Goal: Task Accomplishment & Management: Use online tool/utility

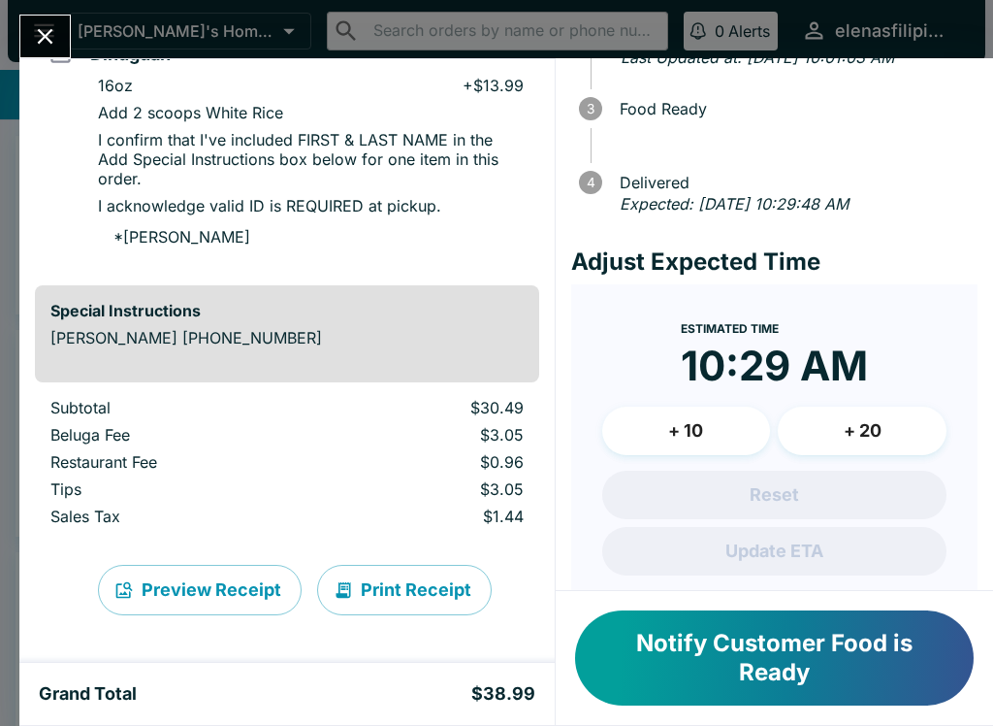
scroll to position [412, 0]
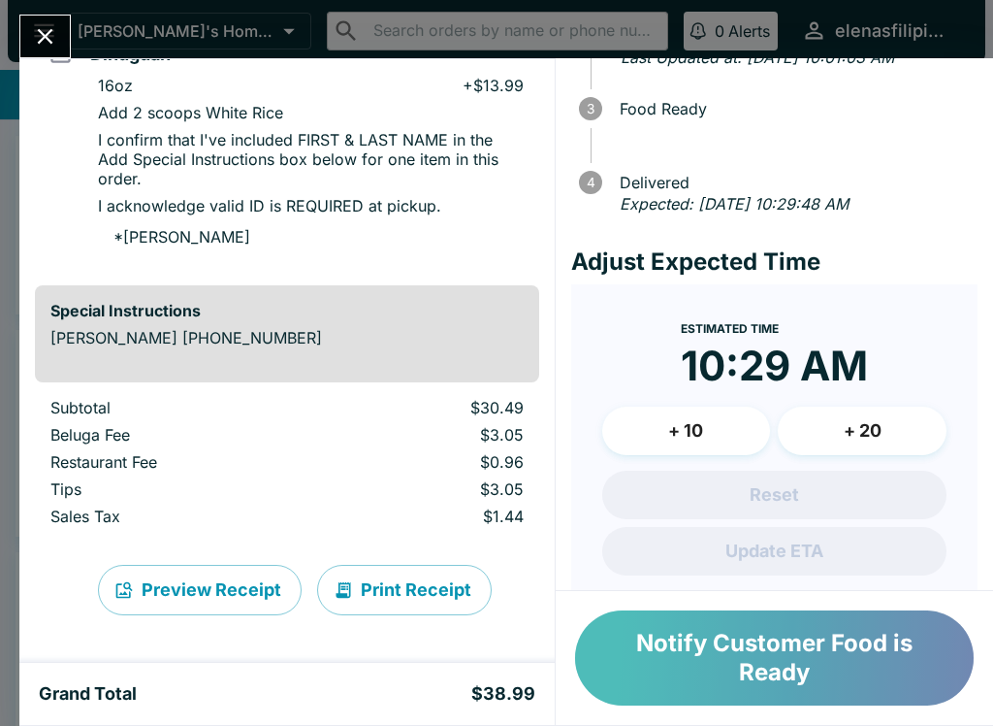
click at [685, 671] on button "Notify Customer Food is Ready" at bounding box center [774, 657] width 399 height 95
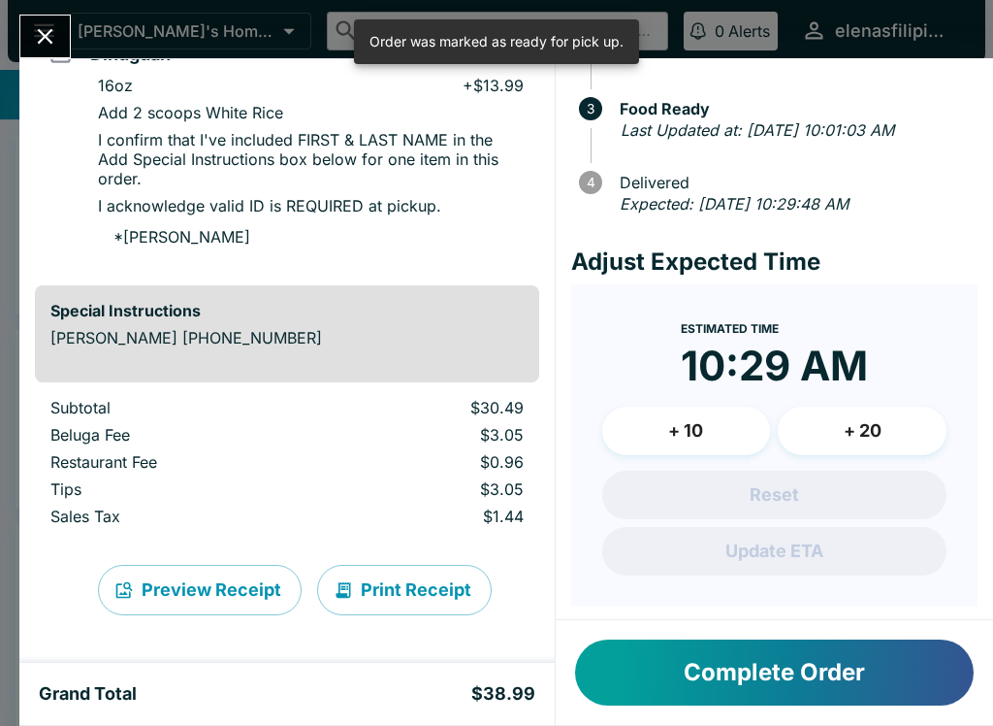
click at [669, 684] on button "Complete Order" at bounding box center [774, 672] width 399 height 66
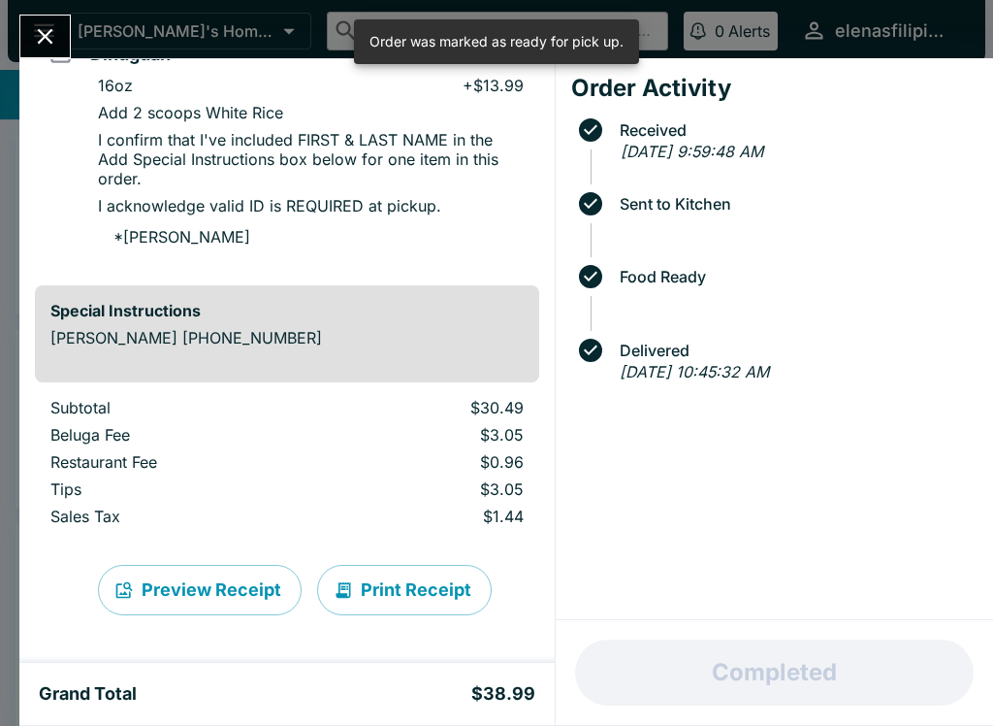
scroll to position [0, 0]
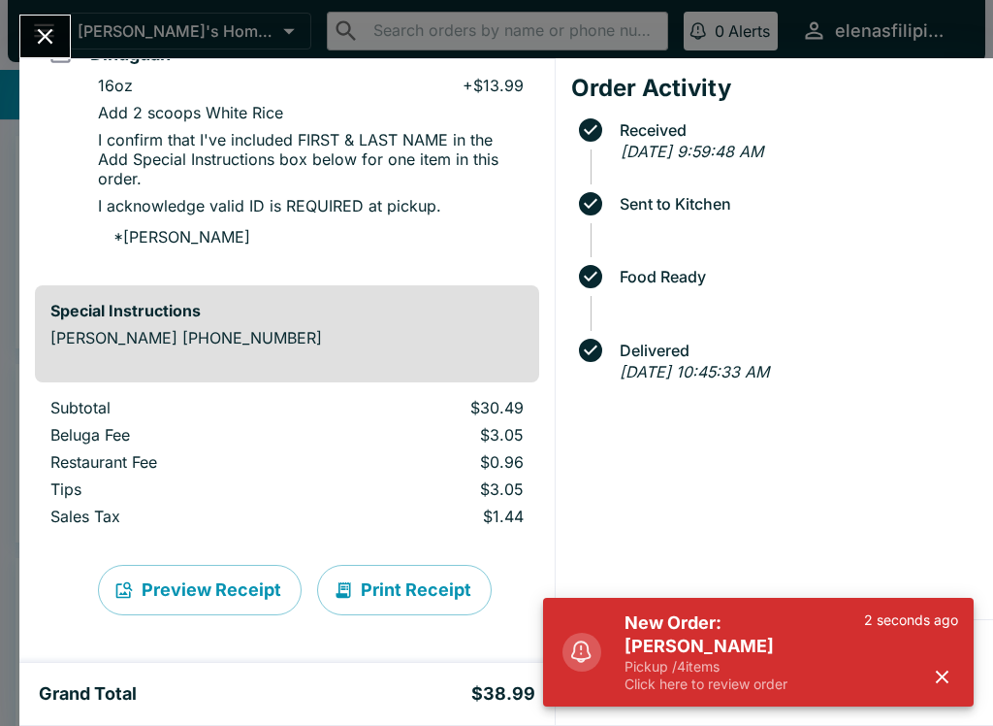
click at [666, 690] on p "Click here to review order" at bounding box center [745, 683] width 240 height 17
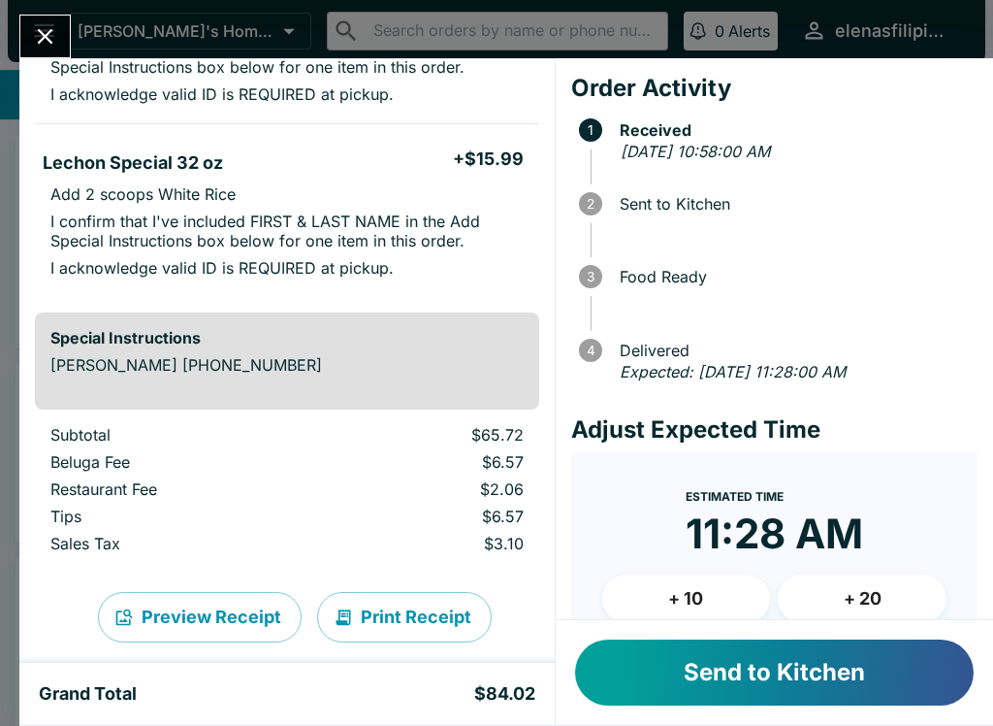
scroll to position [654, 0]
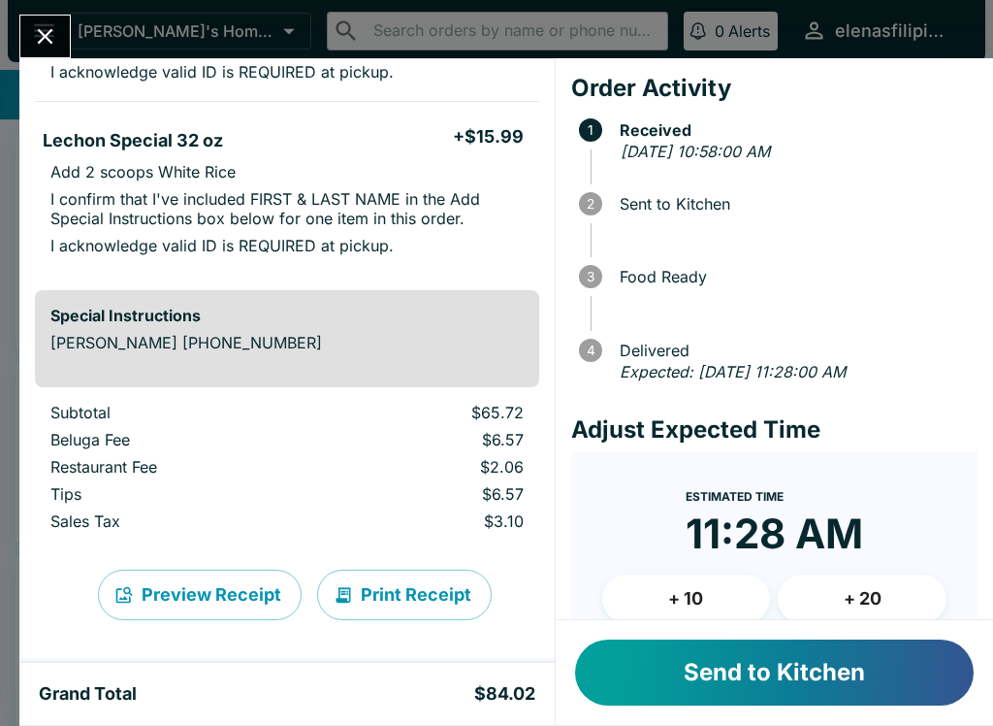
click at [644, 664] on button "Send to Kitchen" at bounding box center [774, 672] width 399 height 66
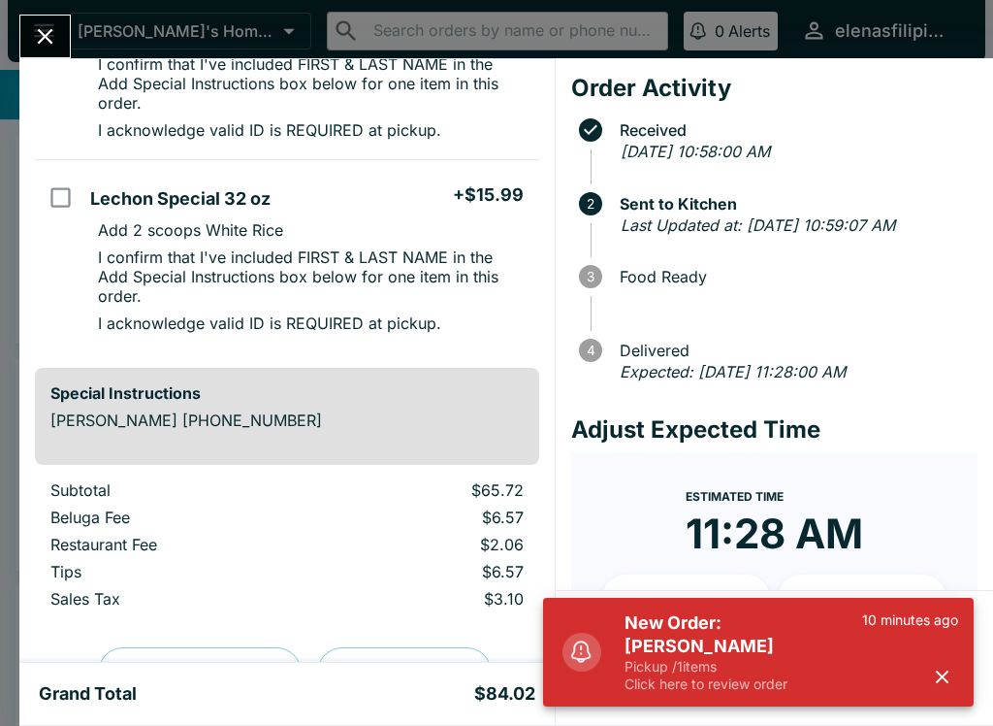
click at [682, 670] on p "Pickup / 1 items" at bounding box center [744, 666] width 238 height 17
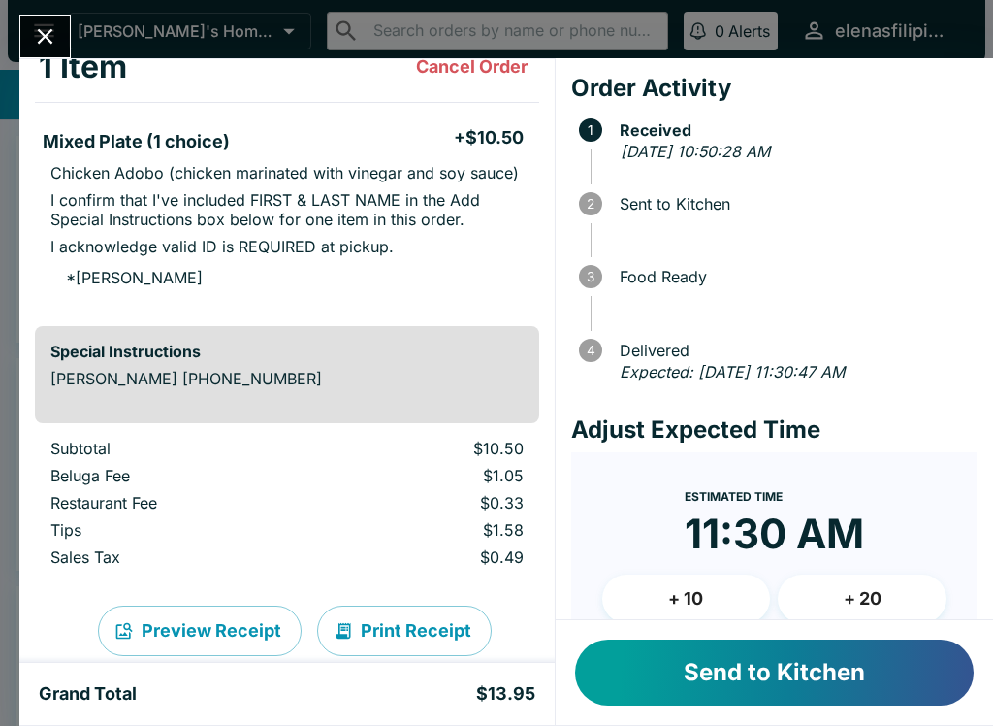
scroll to position [125, 0]
click at [704, 669] on button "Send to Kitchen" at bounding box center [774, 672] width 399 height 66
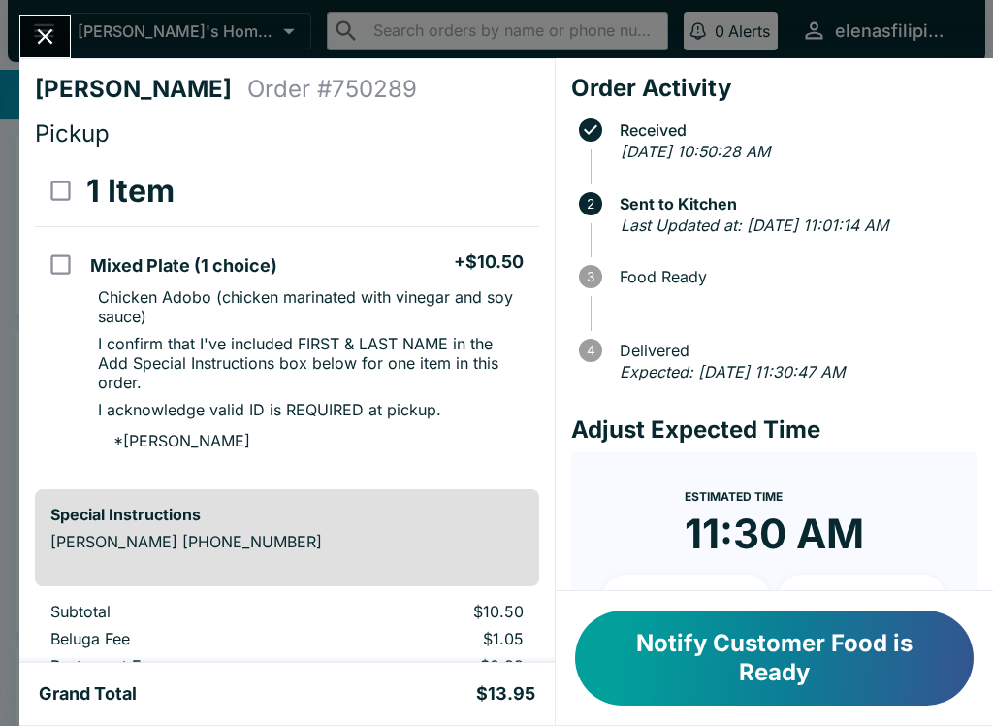
scroll to position [0, 0]
click at [703, 685] on button "Notify Customer Food is Ready" at bounding box center [774, 657] width 399 height 95
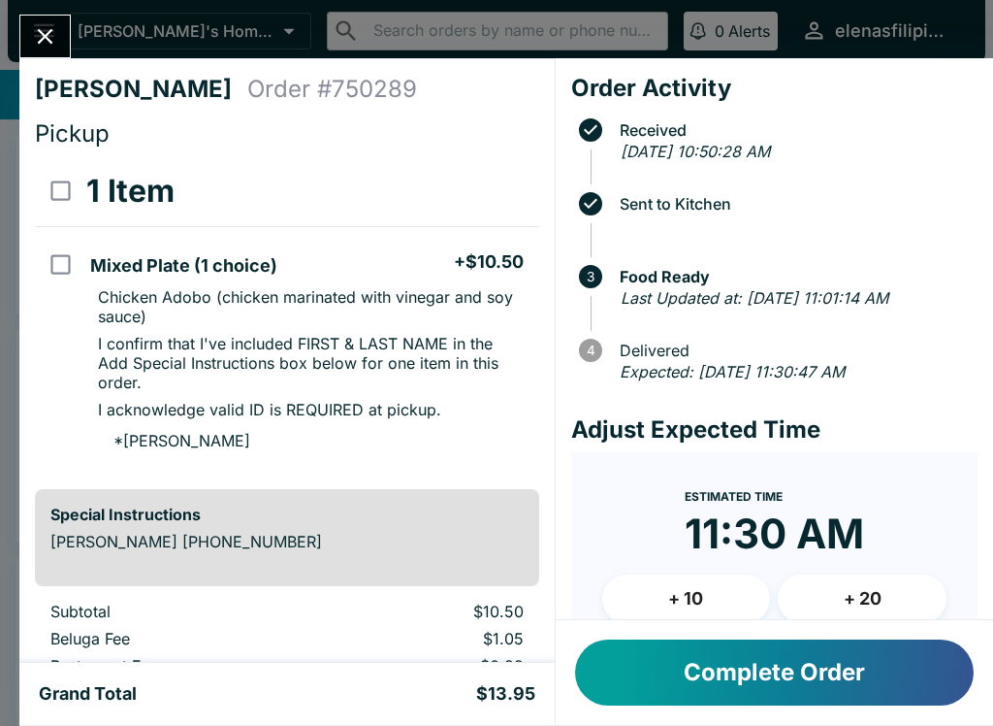
click at [736, 667] on button "Complete Order" at bounding box center [774, 672] width 399 height 66
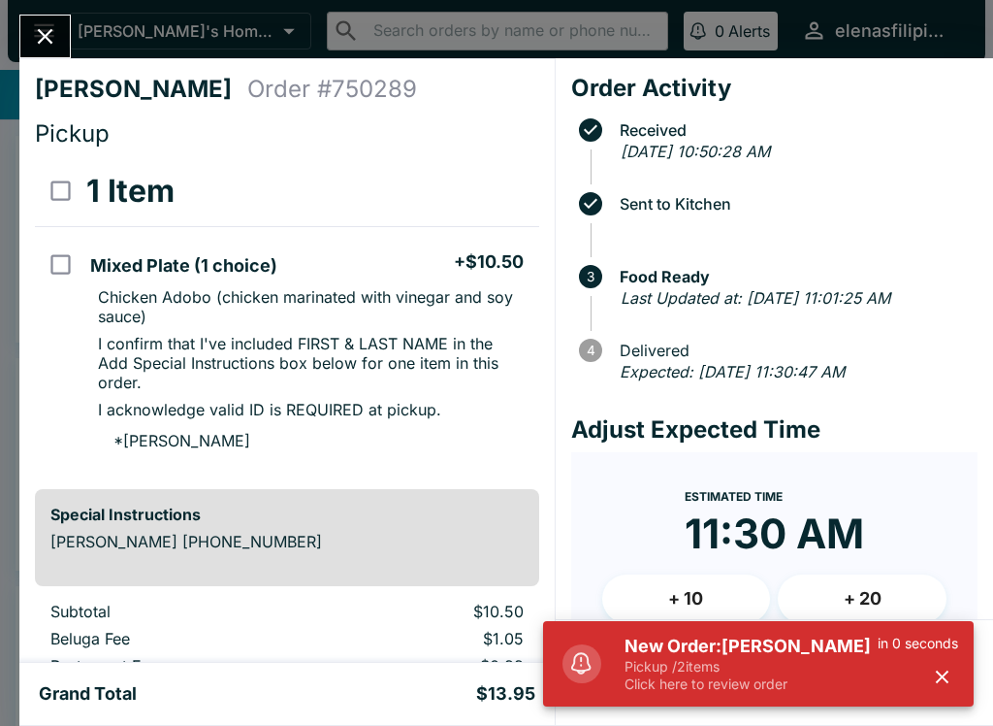
click at [709, 685] on p "Click here to review order" at bounding box center [751, 683] width 253 height 17
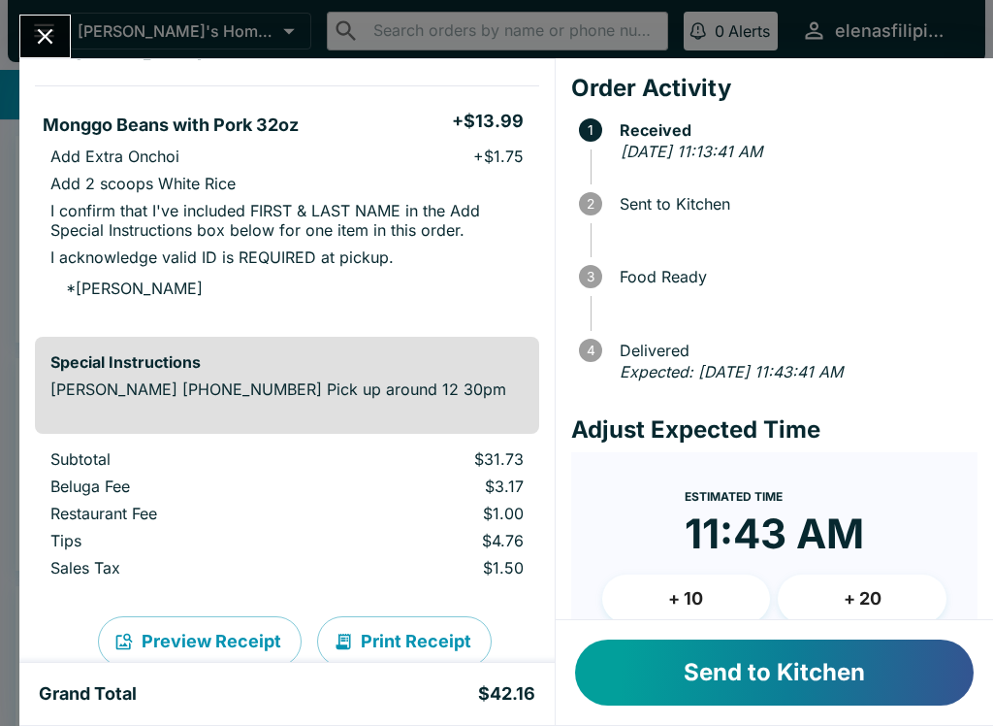
scroll to position [352, 0]
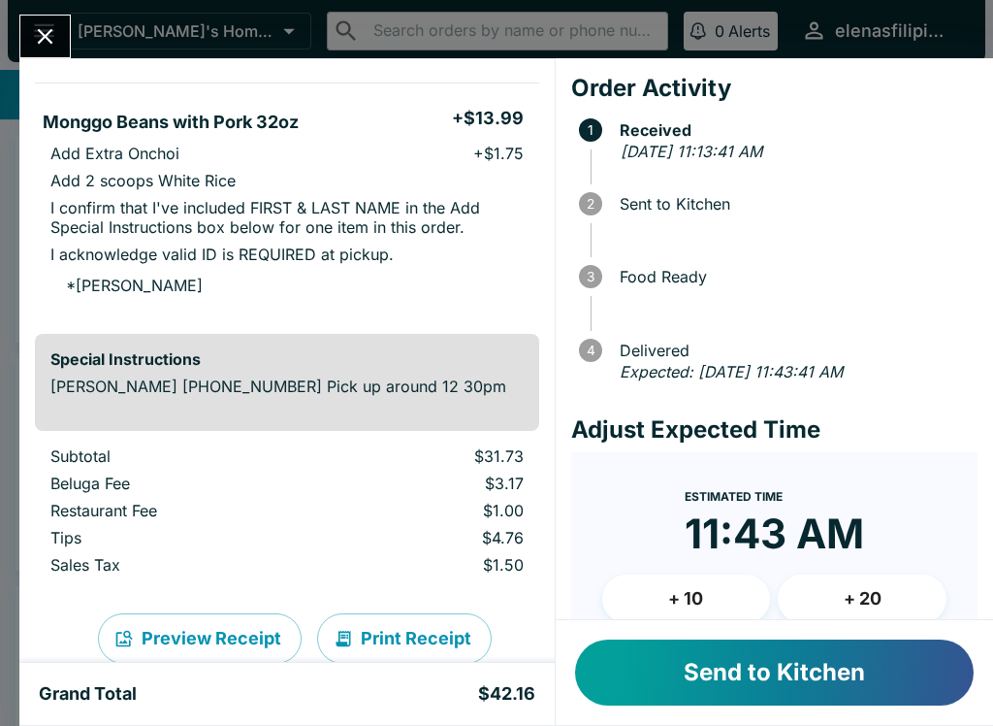
click at [662, 669] on button "Send to Kitchen" at bounding box center [774, 672] width 399 height 66
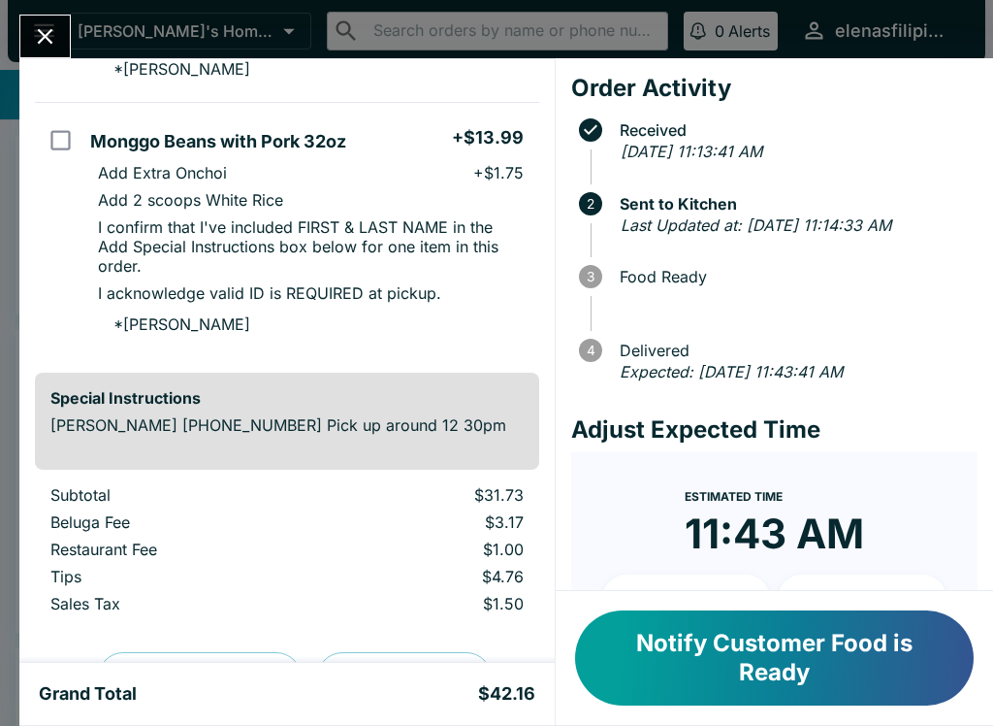
click at [683, 662] on button "Notify Customer Food is Ready" at bounding box center [774, 657] width 399 height 95
